Goal: Communication & Community: Share content

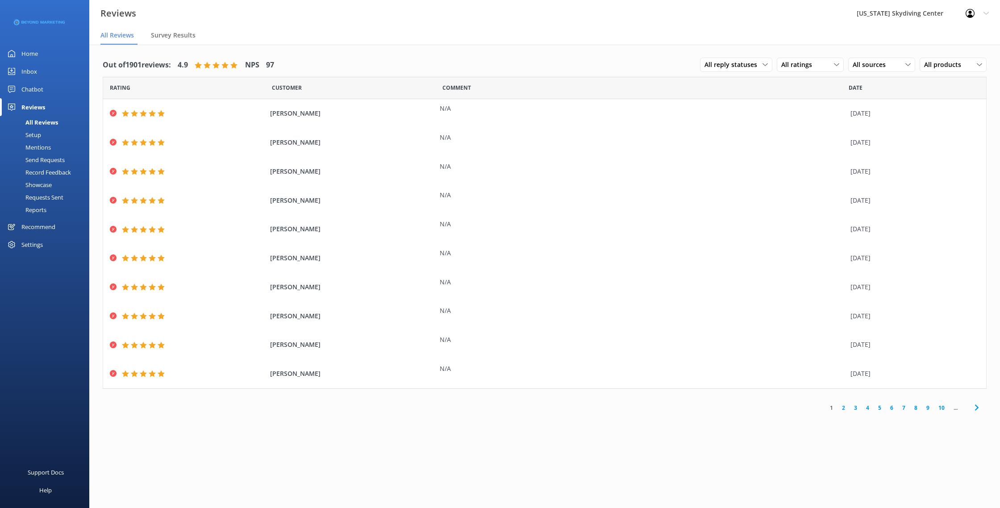
click at [58, 160] on div "Send Requests" at bounding box center [34, 160] width 59 height 13
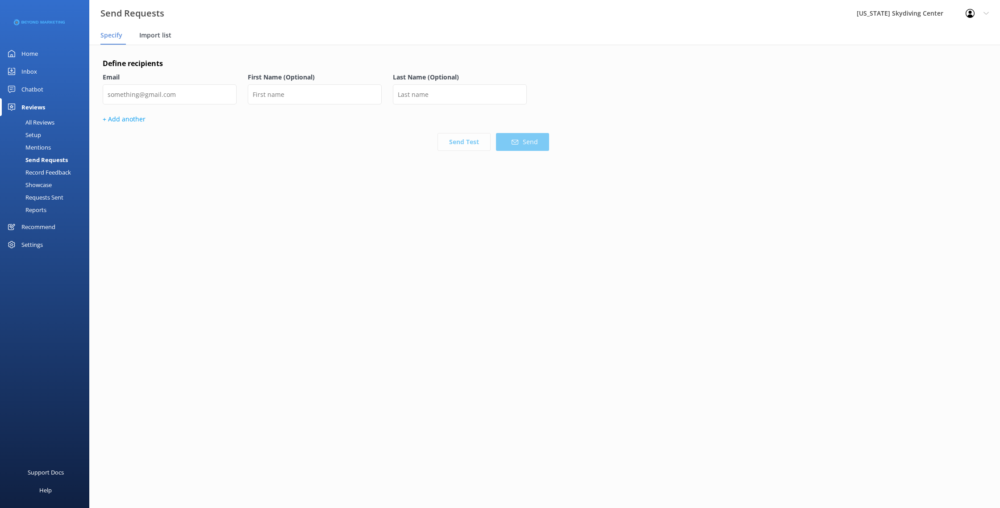
click at [167, 36] on span "Import list" at bounding box center [155, 35] width 32 height 9
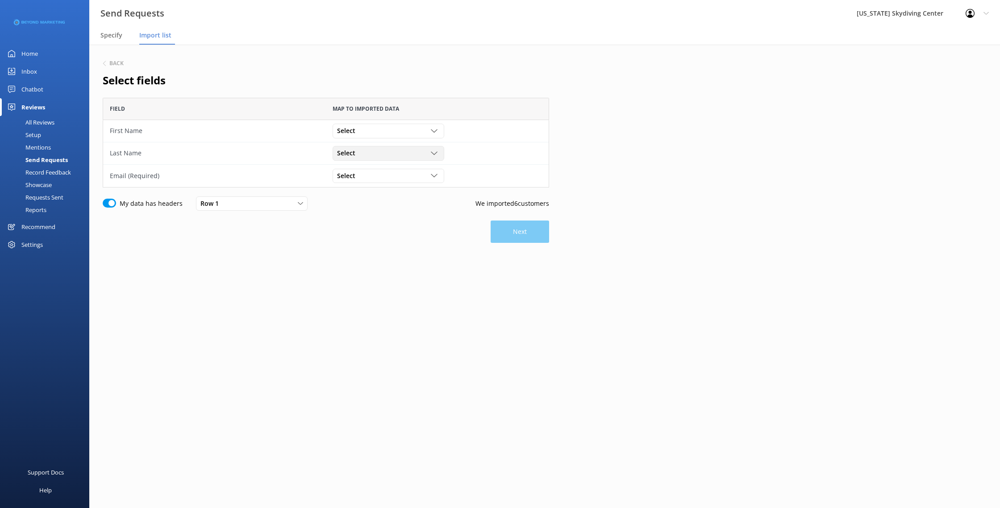
scroll to position [90, 446]
click at [354, 129] on span "Select" at bounding box center [349, 131] width 24 height 10
click at [353, 166] on div "First Name" at bounding box center [352, 167] width 28 height 9
click at [353, 149] on span "Select" at bounding box center [349, 153] width 24 height 10
click at [361, 209] on div "Last Name" at bounding box center [352, 207] width 28 height 9
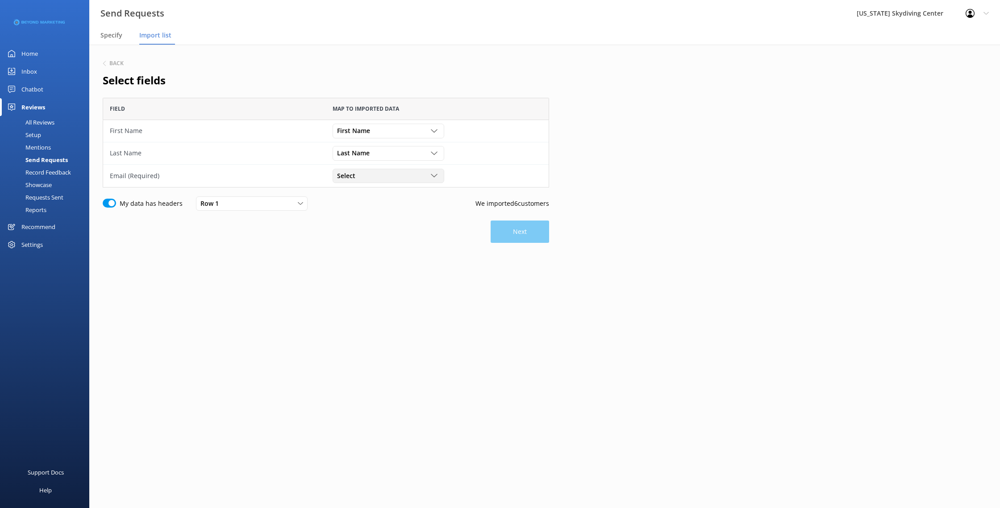
click at [364, 176] on div "Select" at bounding box center [388, 176] width 107 height 10
click at [361, 251] on link "Email" at bounding box center [388, 248] width 110 height 18
click at [534, 233] on button "Next" at bounding box center [520, 232] width 58 height 22
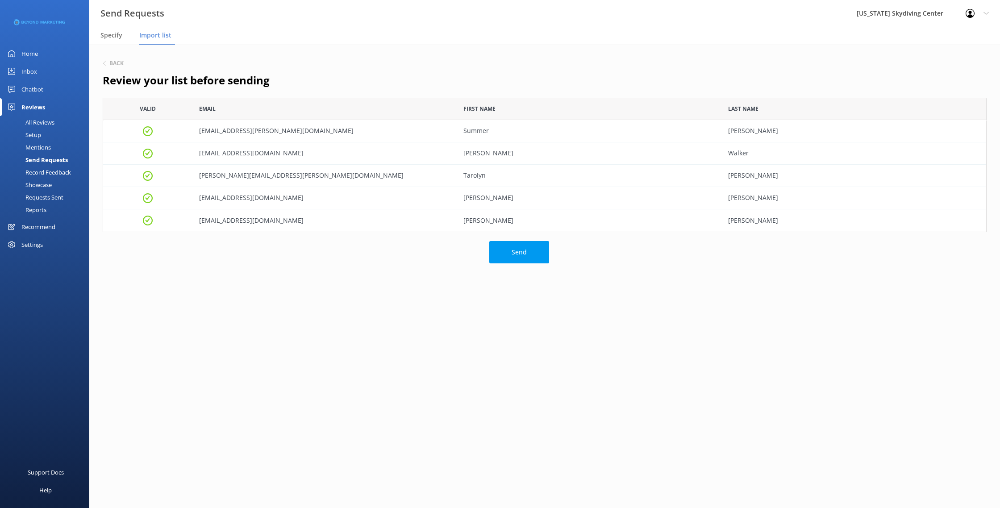
scroll to position [134, 884]
click at [533, 258] on button "Send" at bounding box center [519, 252] width 60 height 22
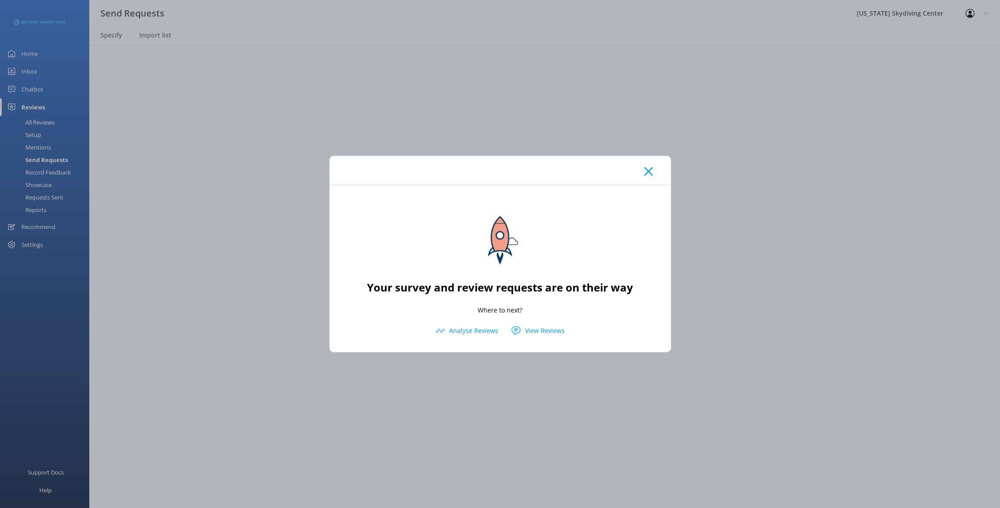
click at [648, 168] on icon at bounding box center [648, 171] width 8 height 9
